Goal: Find contact information: Find contact information

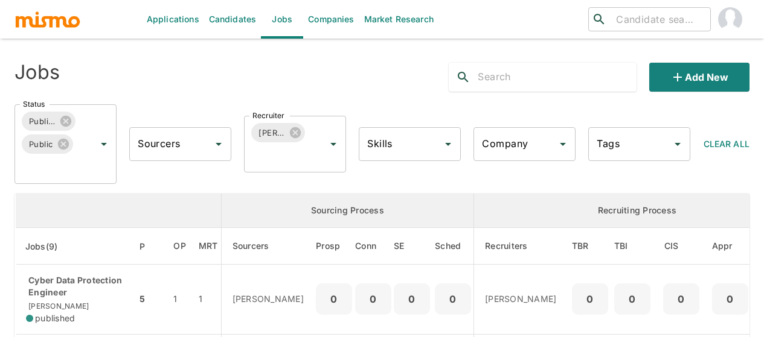
scroll to position [181, 0]
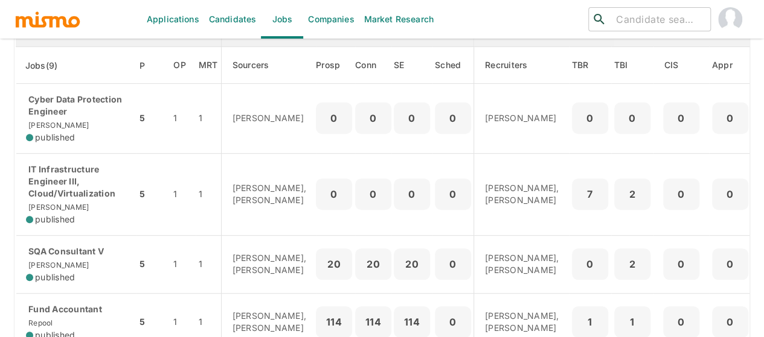
click at [80, 190] on p "IT Infrastructure Engineer III, Cloud/Virtualization" at bounding box center [76, 182] width 101 height 36
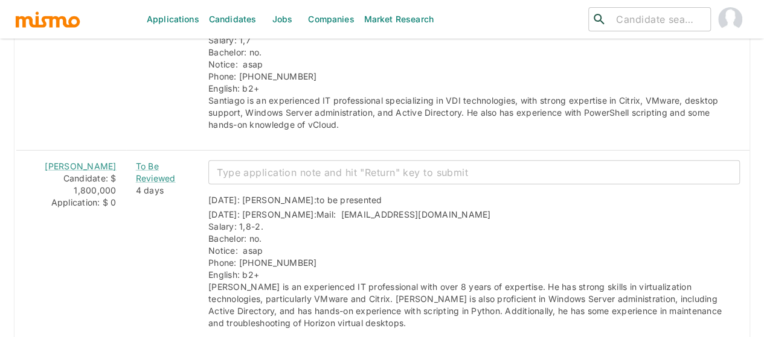
scroll to position [1751, 0]
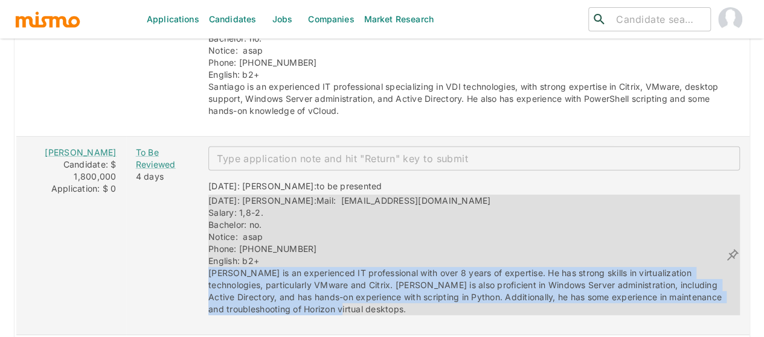
drag, startPoint x: 301, startPoint y: 269, endPoint x: 191, endPoint y: 235, distance: 114.4
click at [208, 235] on div "08/28/2025: Kaiser: Mail: Kevinhch@hotmail.com Salary: 1,8-2. Bachelor: no. Not…" at bounding box center [466, 255] width 517 height 121
copy span "[PERSON_NAME] is an experienced IT professional with over 8 years of expertise.…"
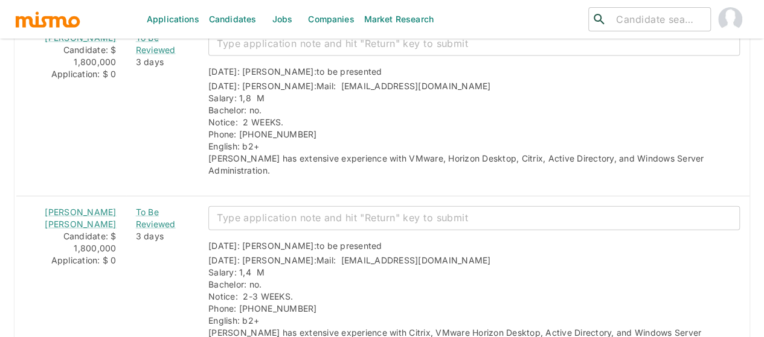
scroll to position [1449, 0]
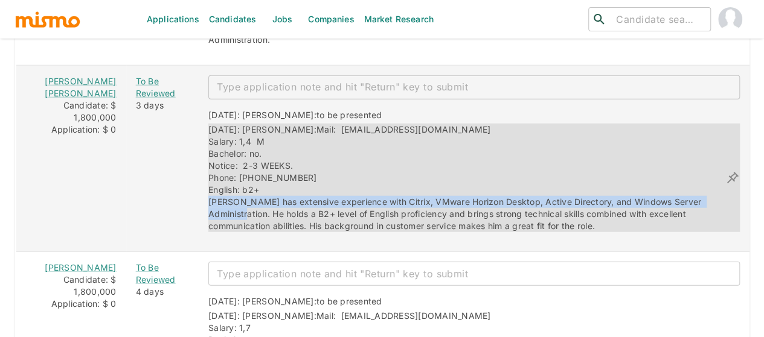
drag, startPoint x: 709, startPoint y: 156, endPoint x: 205, endPoint y: 158, distance: 504.0
click at [199, 159] on div "09/02/2025: Kaiser: to be presented 09/02/2025: Kaiser: Mail: Ignaciocastillove…" at bounding box center [469, 166] width 541 height 133
copy span "Ignacio has extensive experience with Citrix, VMware Horizon Desktop, Active Di…"
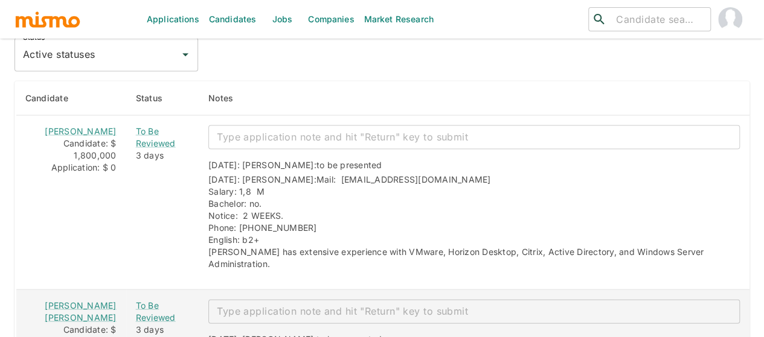
scroll to position [1207, 0]
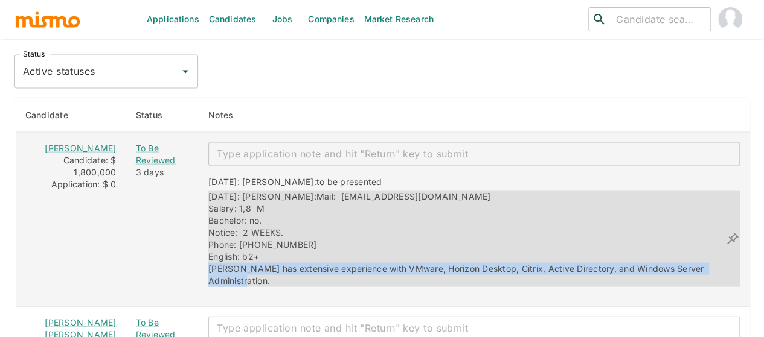
drag, startPoint x: 716, startPoint y: 237, endPoint x: 194, endPoint y: 241, distance: 522.2
click at [199, 241] on div "09/02/2025: Kaiser: to be presented 09/02/2025: Kaiser: Mail: jona16avila91@gma…" at bounding box center [469, 227] width 541 height 121
copy span "Jonathan has extensive experience with VMware, Horizon Desktop, Citrix, Active …"
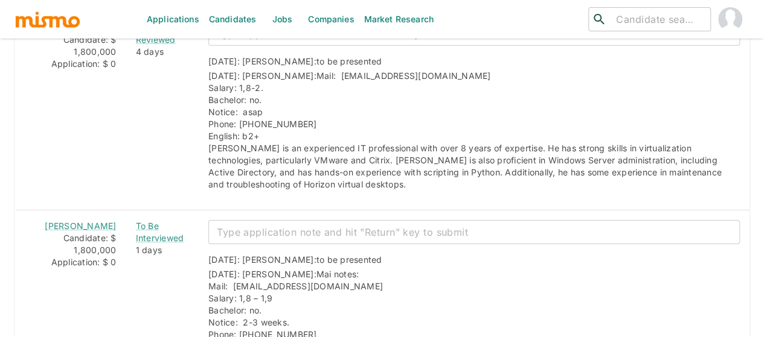
scroll to position [1932, 0]
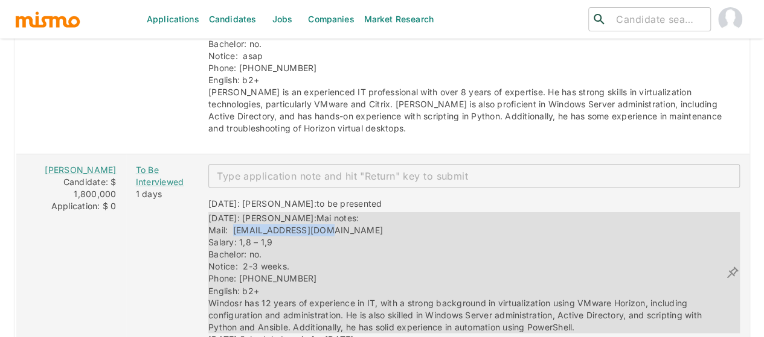
drag, startPoint x: 313, startPoint y: 187, endPoint x: 218, endPoint y: 187, distance: 95.4
click at [218, 212] on div "[DATE]: [PERSON_NAME]: Mai notes: Mail: [EMAIL_ADDRESS][DOMAIN_NAME] Salary: 1,…" at bounding box center [466, 272] width 517 height 121
copy span "[EMAIL_ADDRESS][DOMAIN_NAME]"
